Goal: Information Seeking & Learning: Check status

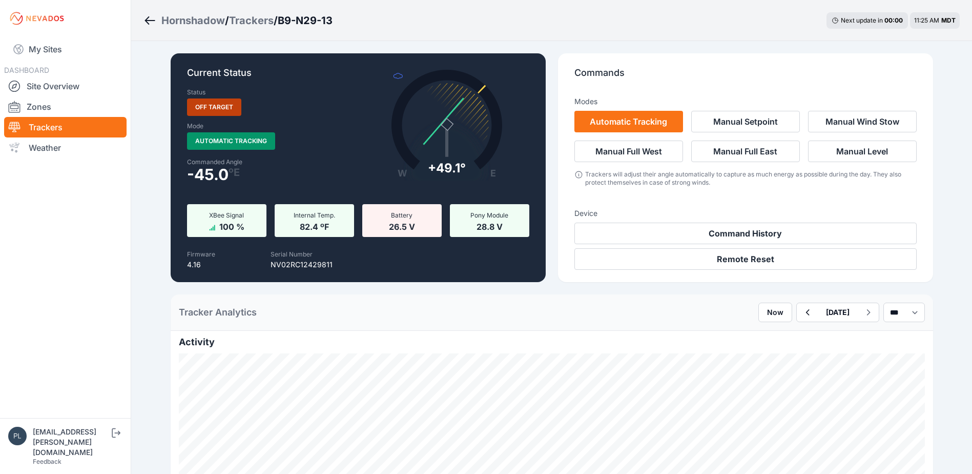
scroll to position [615, 0]
click at [71, 88] on link "Site Overview" at bounding box center [65, 86] width 122 height 21
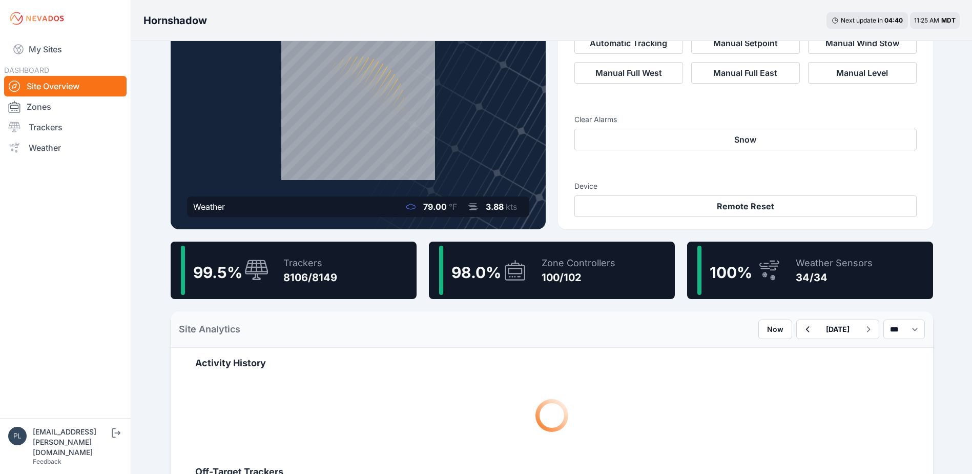
scroll to position [103, 0]
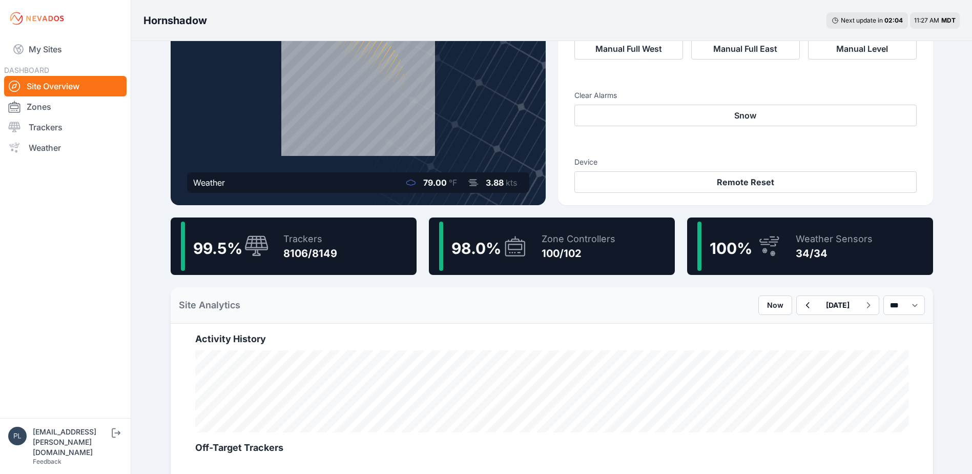
drag, startPoint x: 561, startPoint y: 245, endPoint x: 166, endPoint y: 150, distance: 407.0
click at [561, 245] on div "Zone Controllers" at bounding box center [579, 239] width 74 height 14
drag, startPoint x: 546, startPoint y: 247, endPoint x: 485, endPoint y: 311, distance: 88.5
click at [546, 247] on div "100/102" at bounding box center [579, 253] width 74 height 14
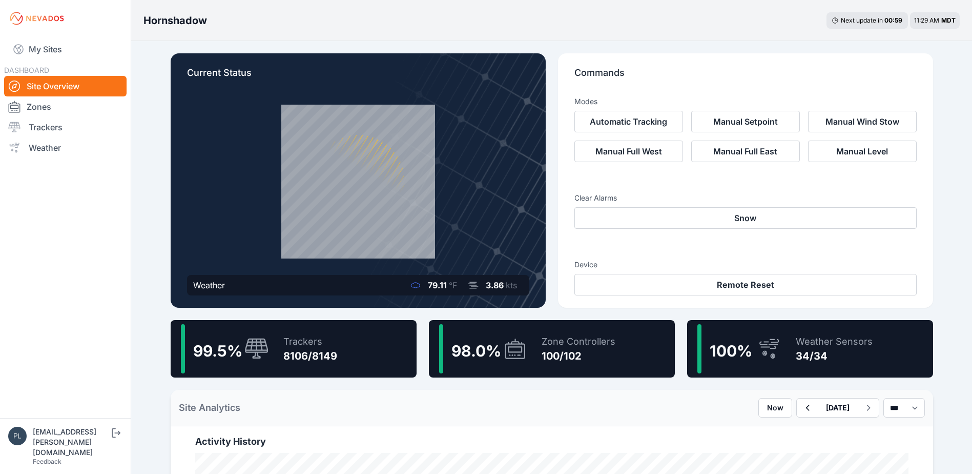
click at [119, 254] on nav "My Sites DASHBOARD Site Overview Zones Trackers Weather" at bounding box center [65, 223] width 131 height 373
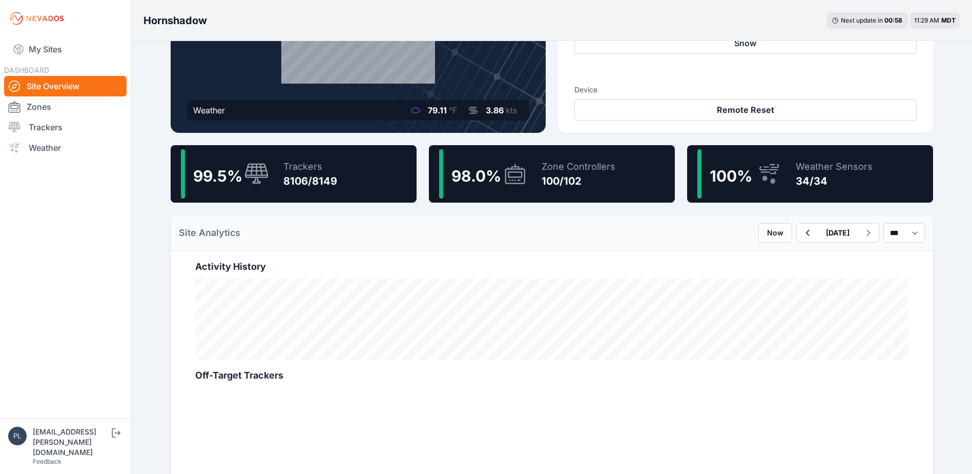
scroll to position [205, 0]
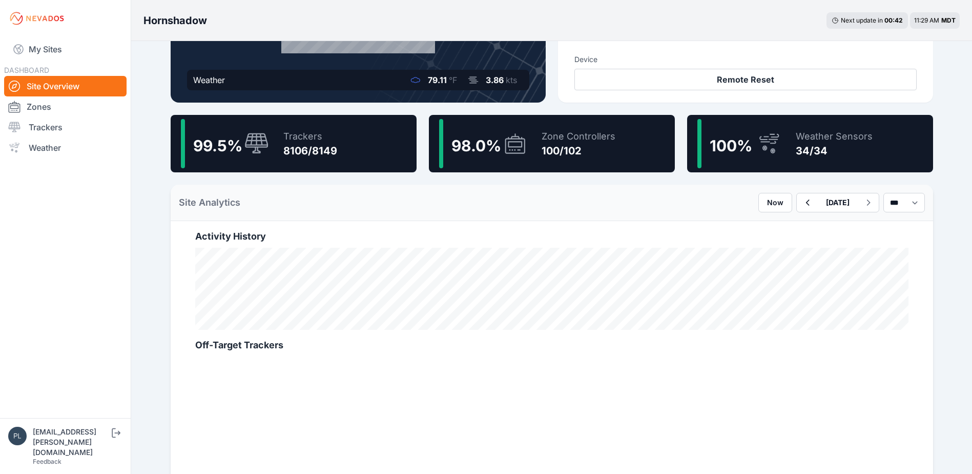
click at [90, 251] on nav "My Sites DASHBOARD Site Overview Zones Trackers Weather" at bounding box center [65, 223] width 131 height 373
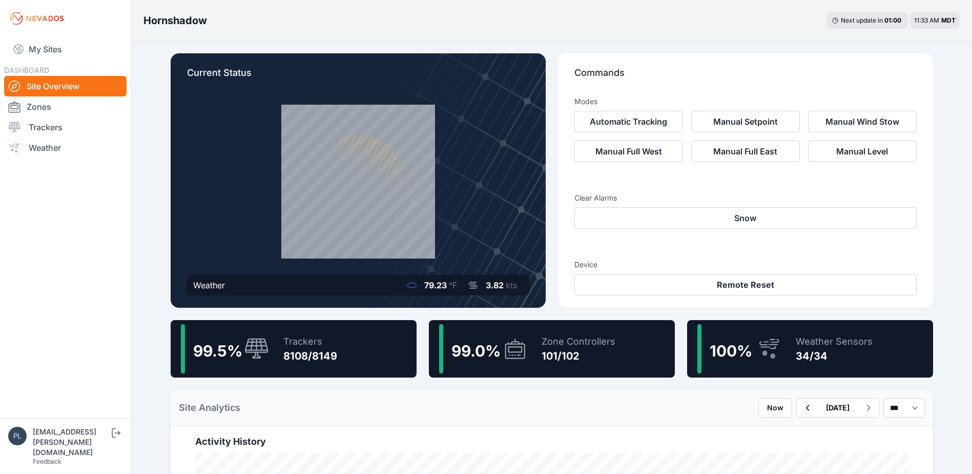
scroll to position [205, 0]
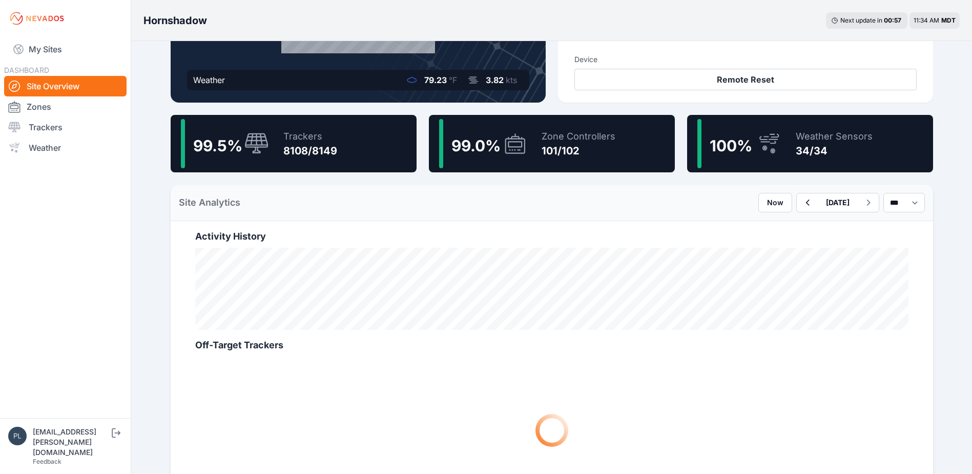
click at [569, 138] on div "Zone Controllers" at bounding box center [579, 136] width 74 height 14
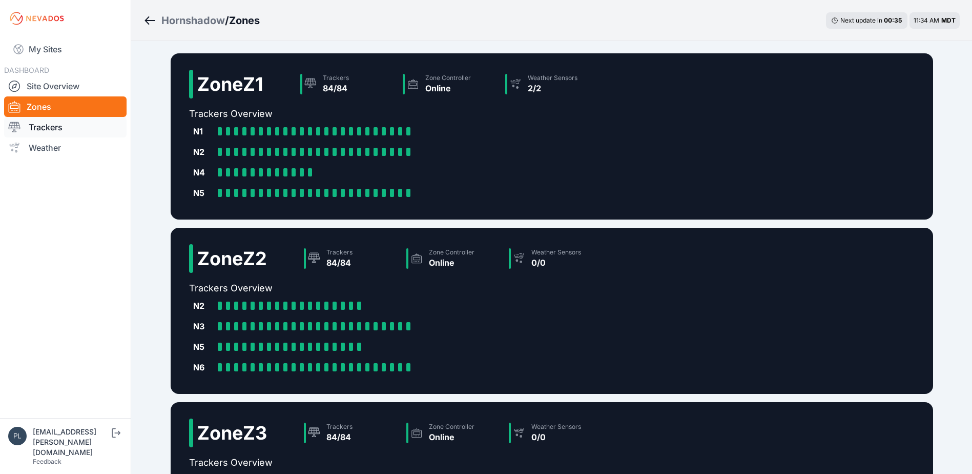
click at [55, 125] on link "Trackers" at bounding box center [65, 127] width 122 height 21
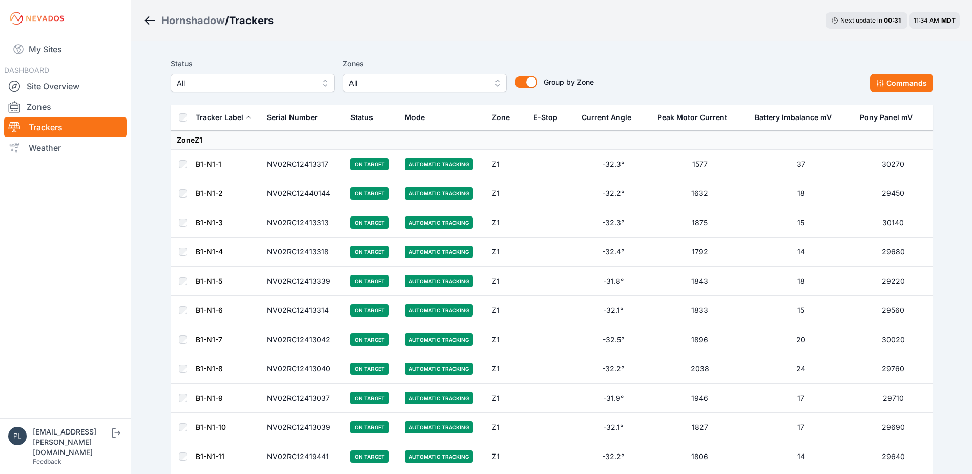
click at [260, 86] on span "All" at bounding box center [245, 83] width 137 height 12
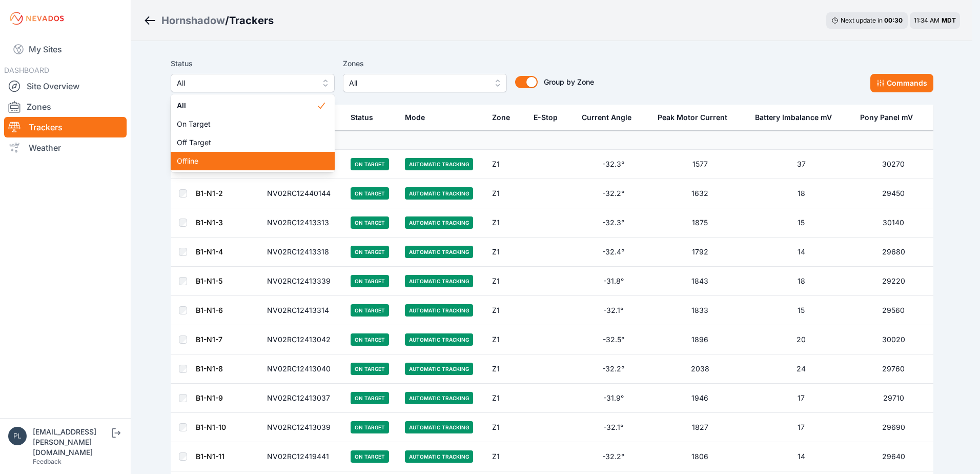
click at [247, 159] on span "Offline" at bounding box center [246, 161] width 139 height 10
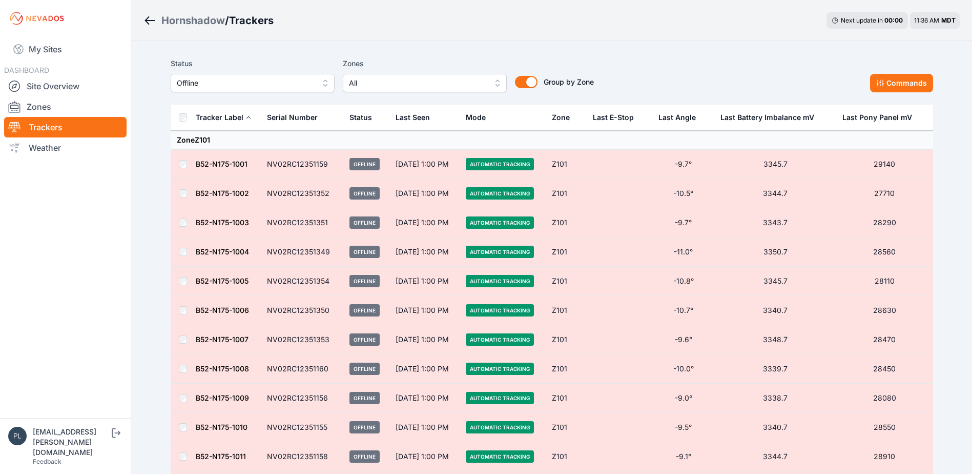
click at [128, 269] on nav "My Sites DASHBOARD Site Overview Zones Trackers Weather" at bounding box center [65, 223] width 131 height 373
click at [56, 89] on link "Site Overview" at bounding box center [65, 86] width 122 height 21
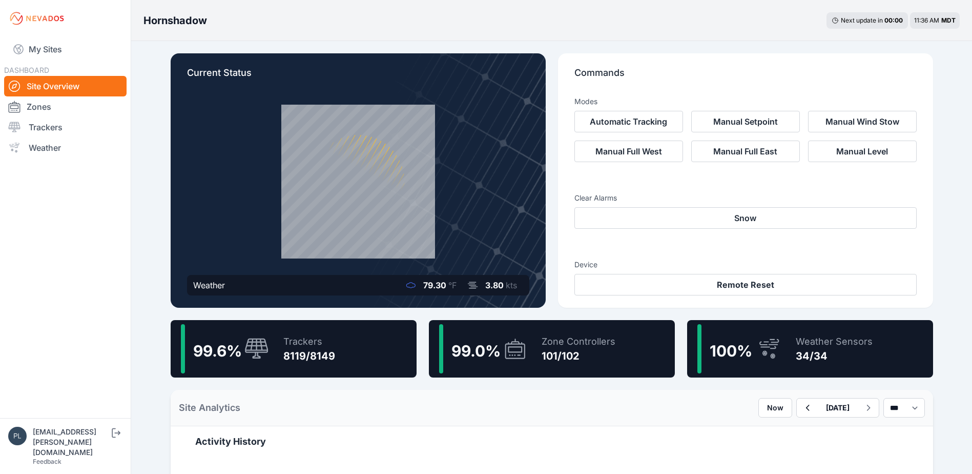
click at [528, 343] on div "99.0 % Zone Controllers 101/102" at bounding box center [552, 348] width 246 height 57
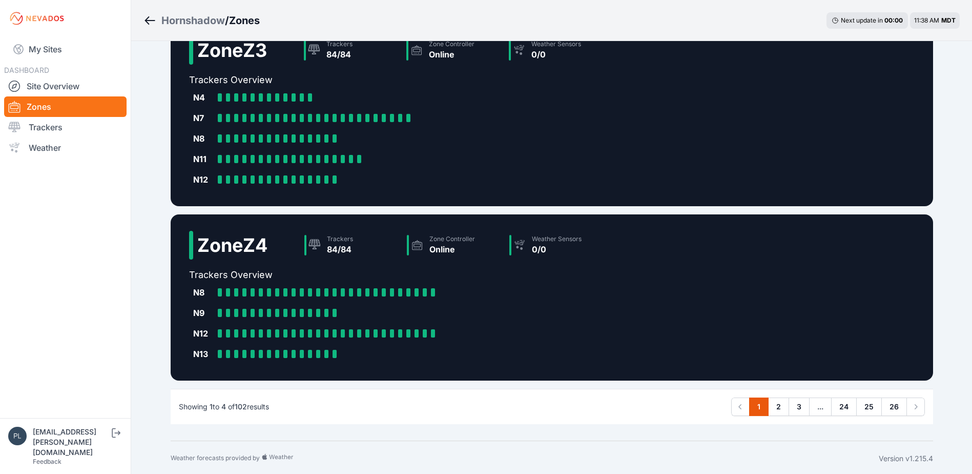
scroll to position [384, 0]
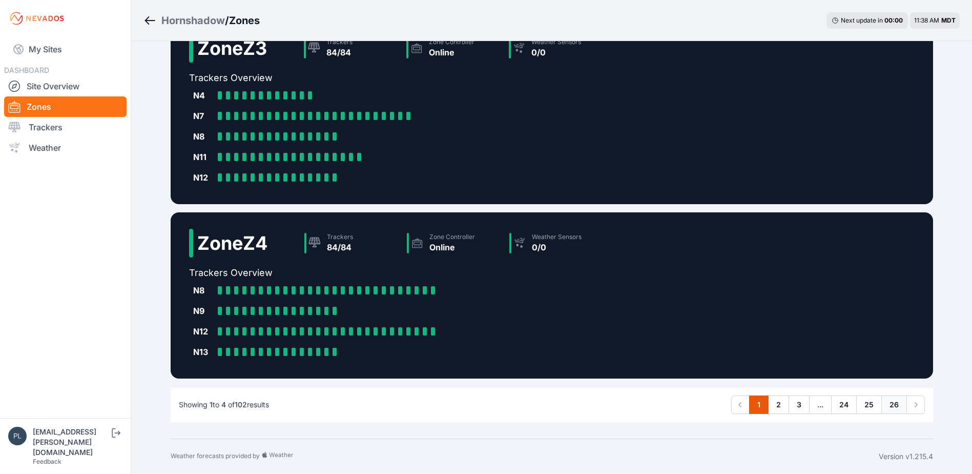
click at [898, 405] on link "26" at bounding box center [895, 404] width 26 height 18
click at [89, 336] on nav "My Sites DASHBOARD Site Overview Zones Trackers Weather" at bounding box center [65, 223] width 131 height 373
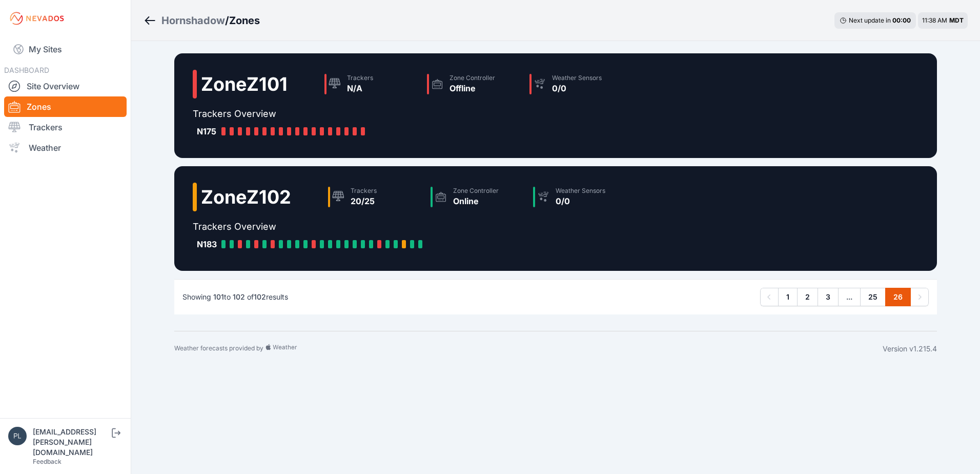
click at [146, 300] on div "Hornshadow / Zones Next update in 00 : 00 11:38 AM MDT Zone Z101 Trackers N/A Z…" at bounding box center [490, 183] width 980 height 366
click at [614, 358] on div "Weather forecasts provided by Version v1.215.4" at bounding box center [555, 348] width 763 height 35
click at [122, 354] on nav "My Sites DASHBOARD Site Overview Zones Trackers Weather" at bounding box center [65, 223] width 131 height 373
click at [84, 299] on nav "My Sites DASHBOARD Site Overview Zones Trackers Weather" at bounding box center [65, 223] width 131 height 373
click at [373, 306] on div "Showing 101 to 102 of 102 results Previous 1 2 3 ... 25 26 Next" at bounding box center [555, 296] width 763 height 35
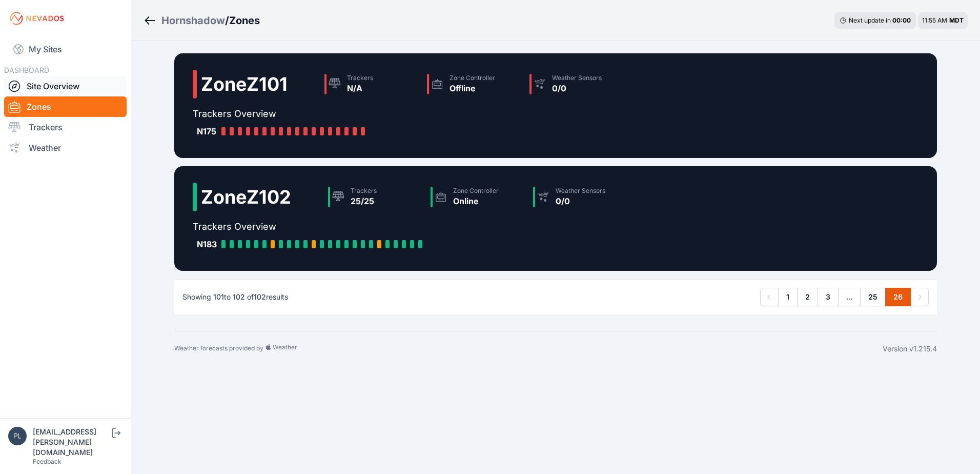
click at [73, 89] on link "Site Overview" at bounding box center [65, 86] width 122 height 21
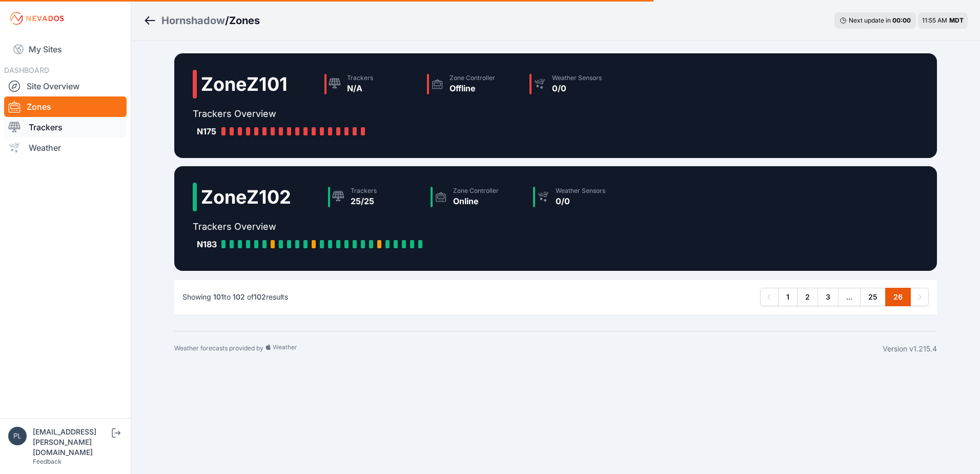
click at [40, 126] on link "Trackers" at bounding box center [65, 127] width 122 height 21
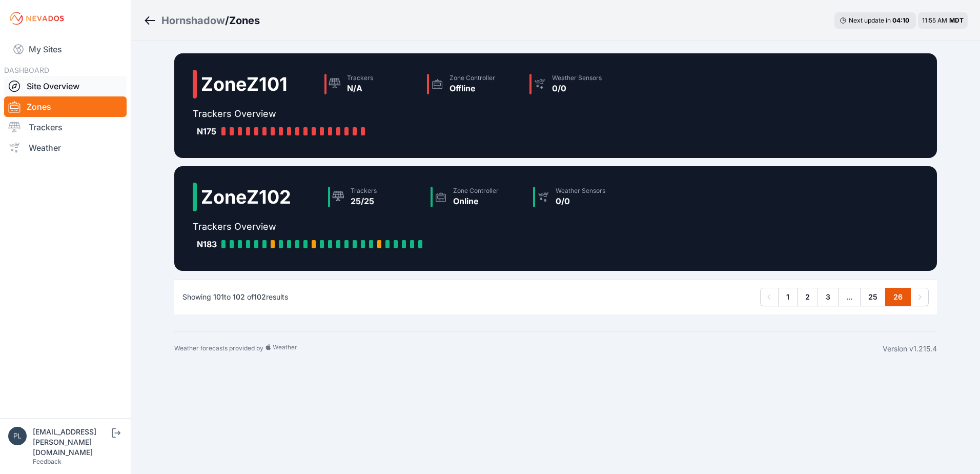
click at [84, 91] on link "Site Overview" at bounding box center [65, 86] width 122 height 21
